Goal: Download file/media

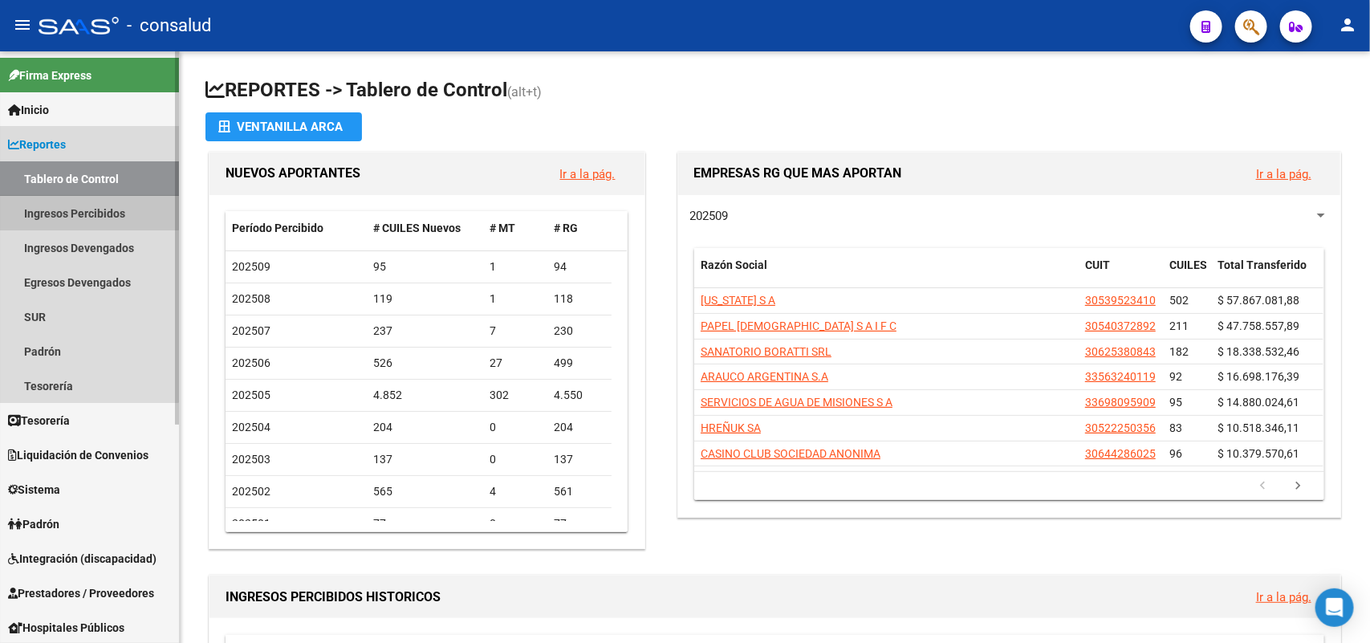
click at [85, 213] on link "Ingresos Percibidos" at bounding box center [89, 213] width 179 height 35
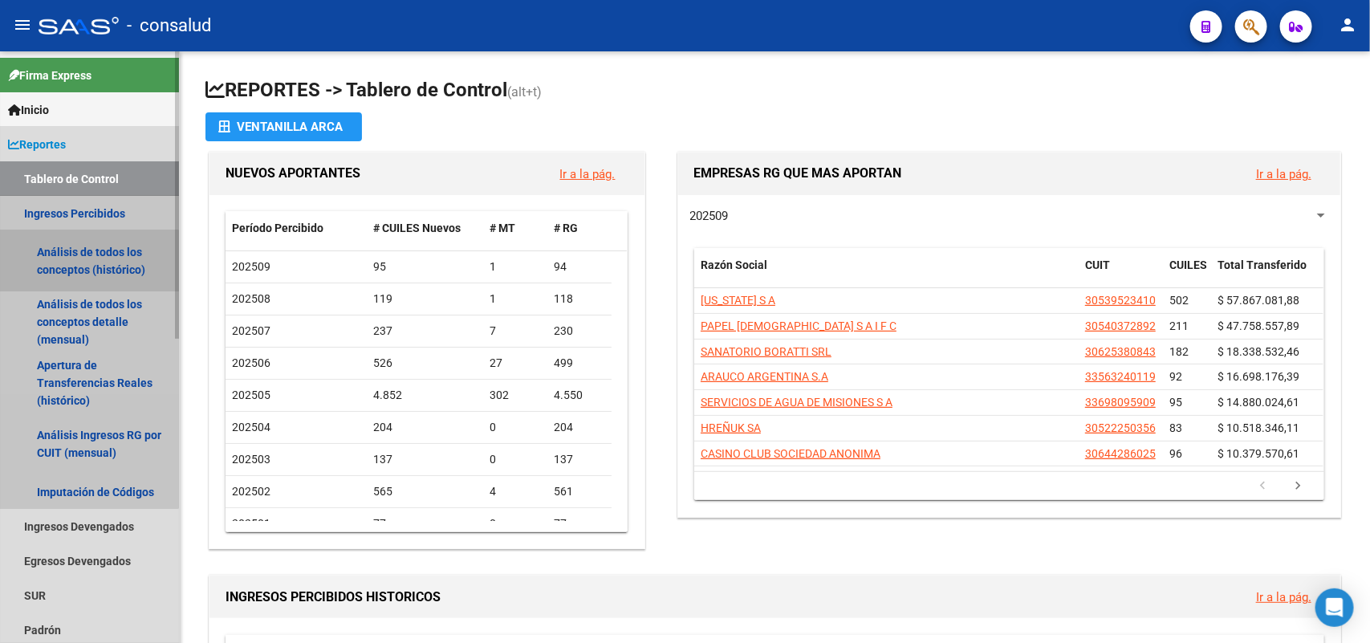
click at [52, 263] on link "Análisis de todos los conceptos (histórico)" at bounding box center [89, 260] width 179 height 61
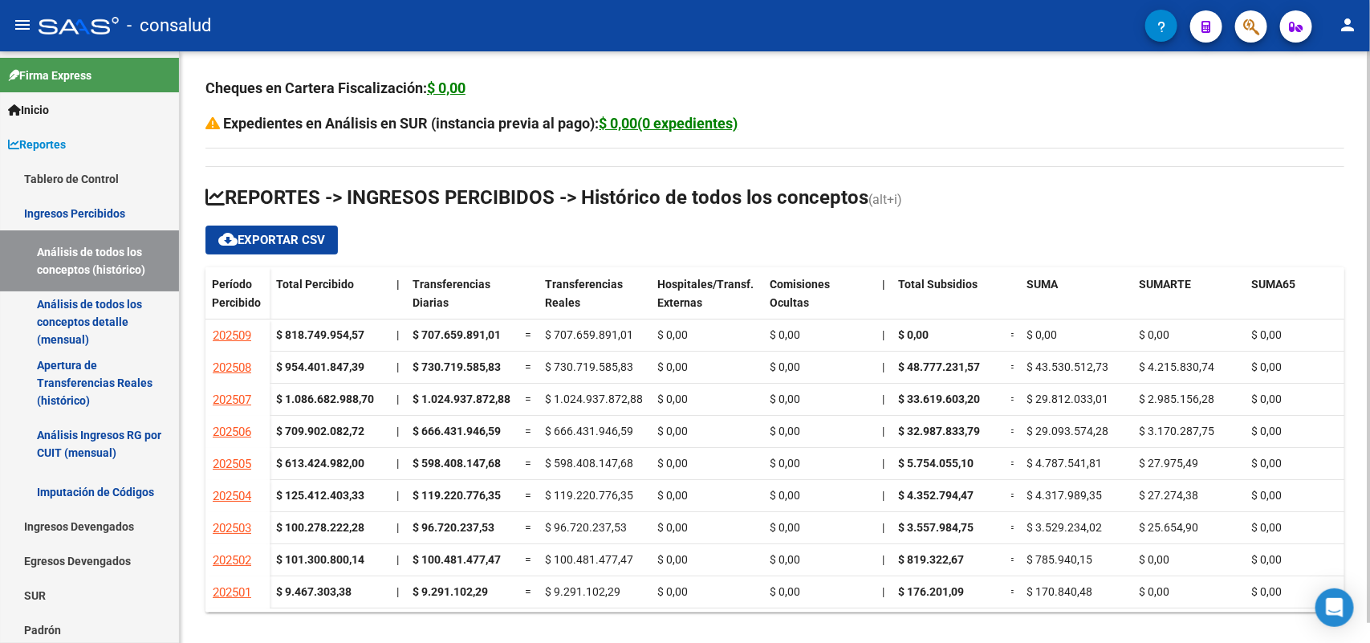
click at [294, 238] on span "cloud_download Exportar CSV" at bounding box center [271, 240] width 107 height 14
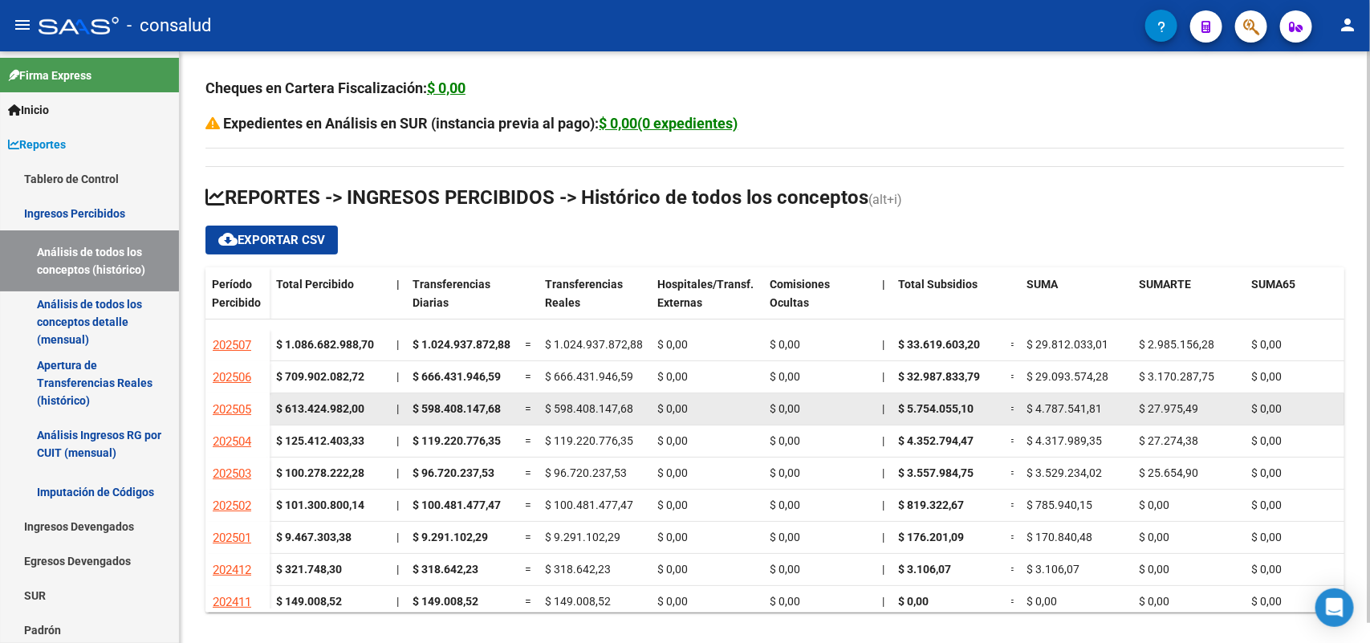
scroll to position [85, 0]
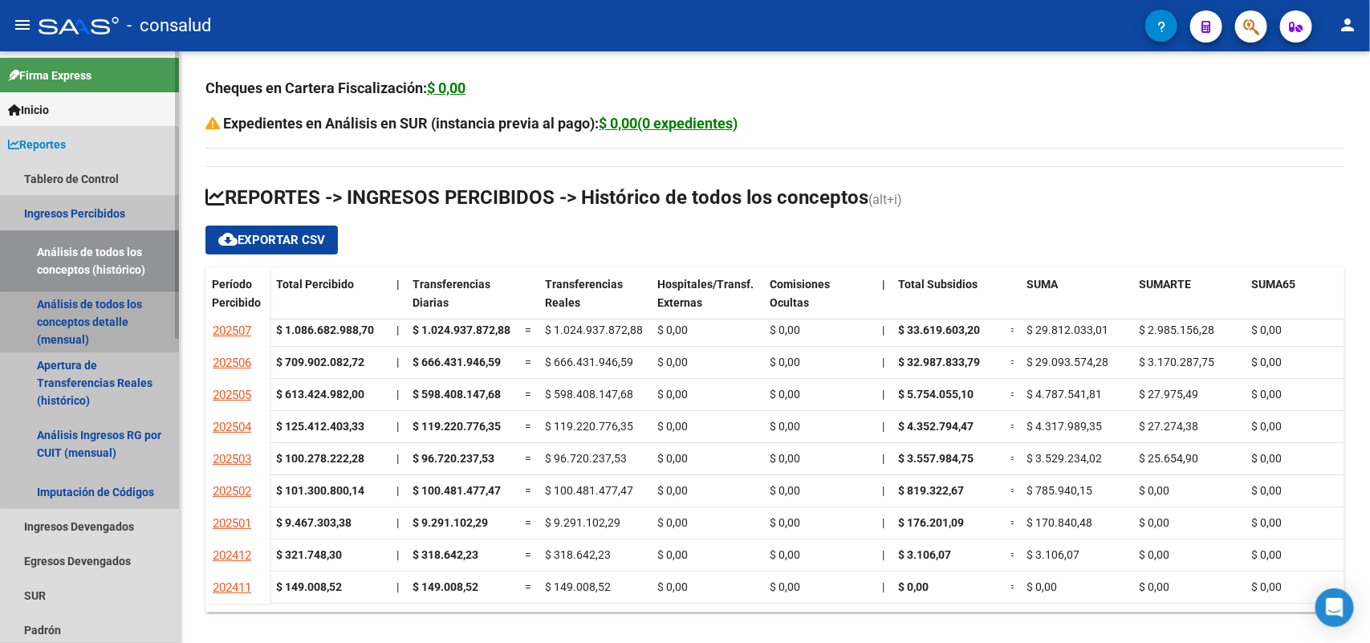
click at [103, 303] on link "Análisis de todos los conceptos detalle (mensual)" at bounding box center [89, 321] width 179 height 61
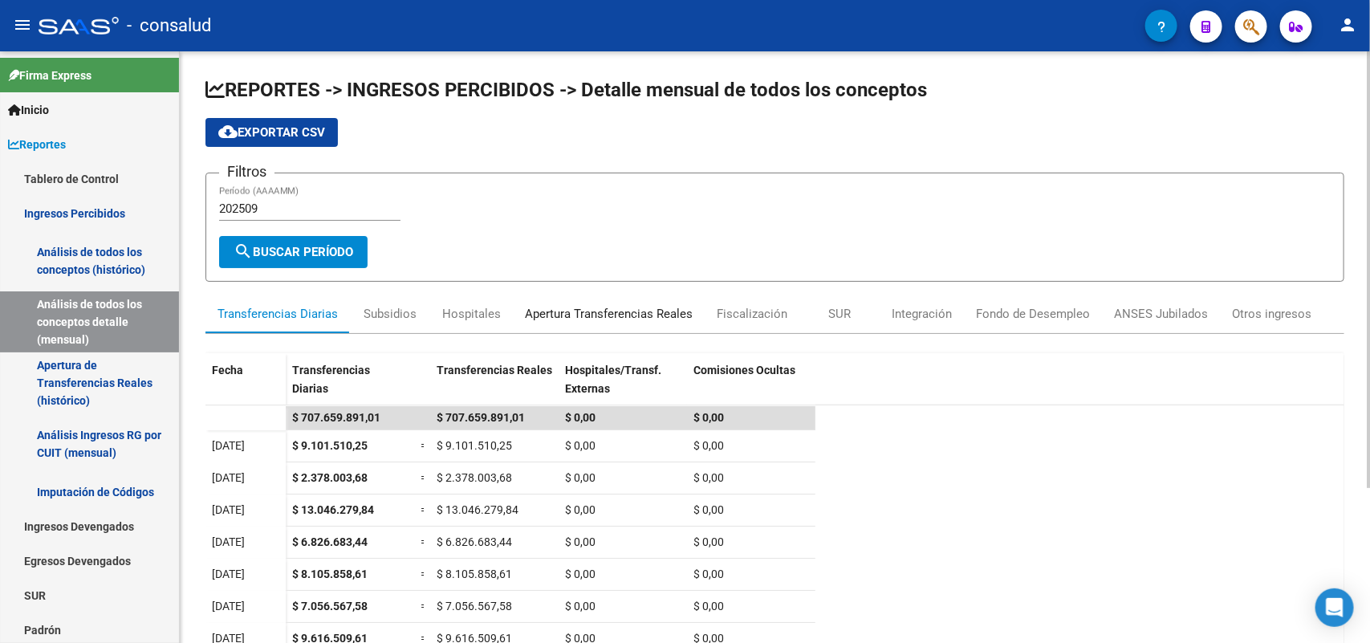
click at [600, 315] on div "Apertura Transferencias Reales" at bounding box center [609, 314] width 168 height 18
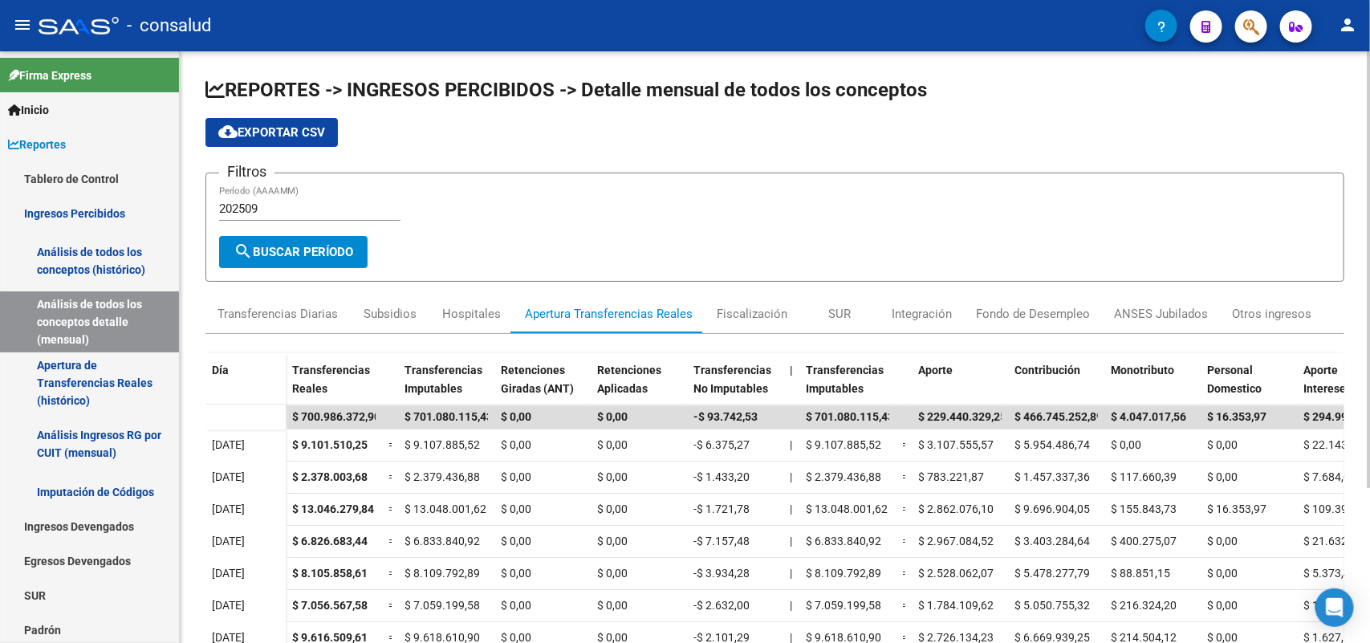
click at [262, 126] on span "cloud_download Exportar CSV" at bounding box center [271, 132] width 107 height 14
click at [99, 266] on link "Análisis de todos los conceptos (histórico)" at bounding box center [89, 260] width 179 height 61
